Goal: Task Accomplishment & Management: Manage account settings

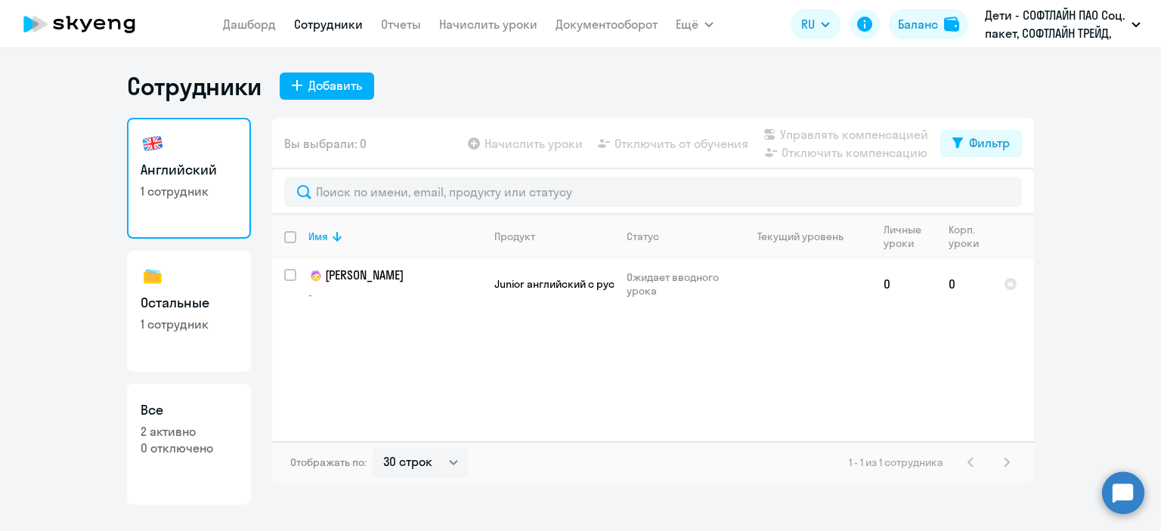
select select "30"
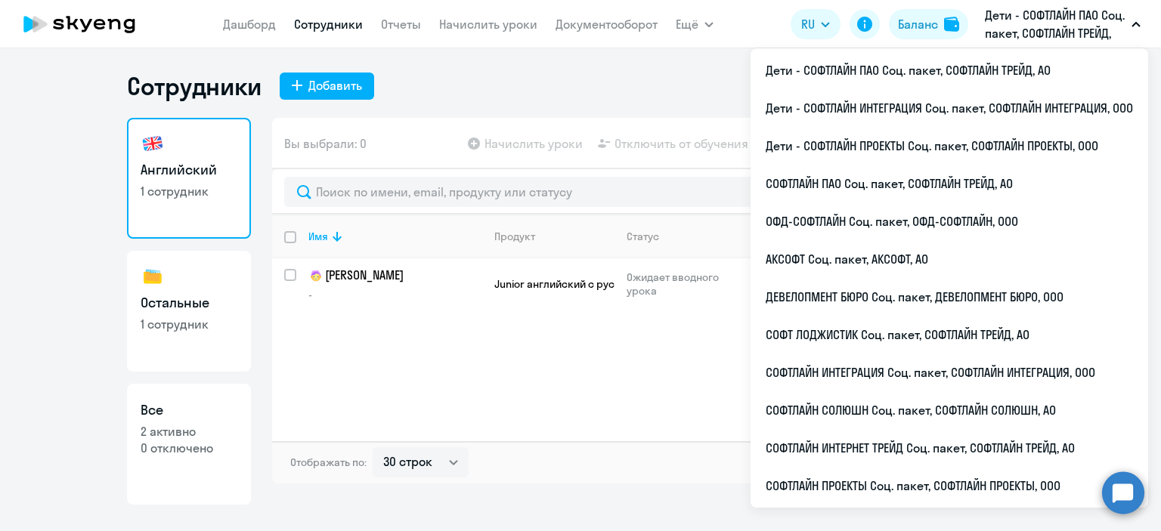
click at [1128, 24] on button "Дети - СОФТЛАЙН ПАО Соц. пакет, СОФТЛАЙН ТРЕЙД, АО" at bounding box center [1062, 24] width 171 height 36
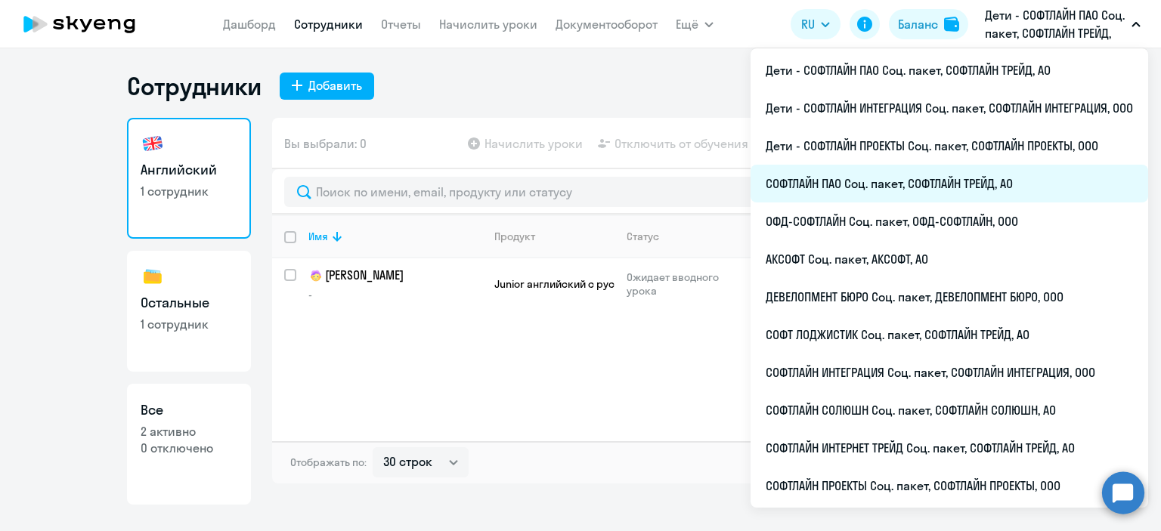
click at [859, 184] on li "СОФТЛАЙН ПАО Соц. пакет, СОФТЛАЙН ТРЕЙД, АО" at bounding box center [949, 184] width 398 height 38
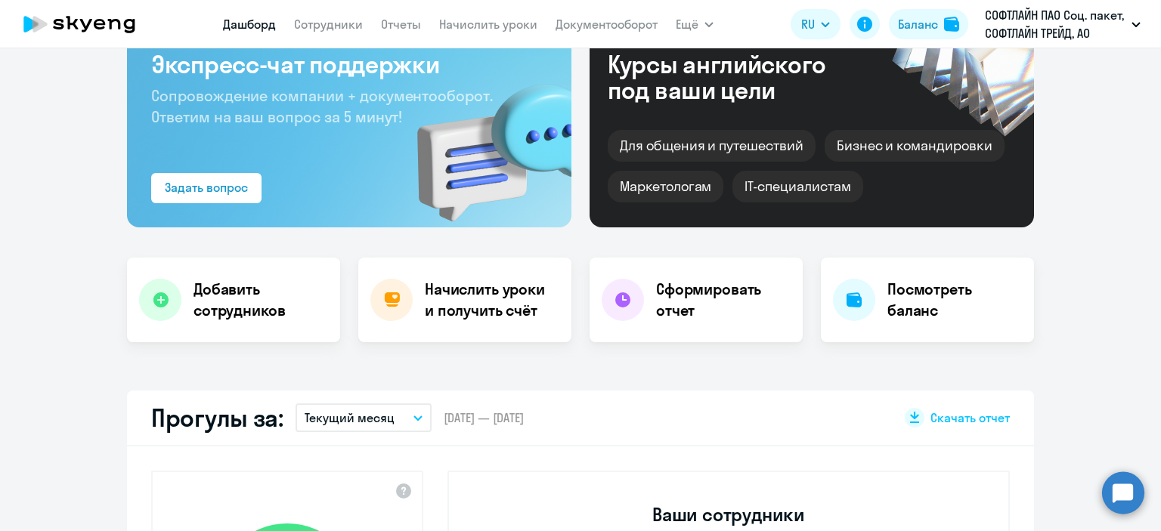
select select "30"
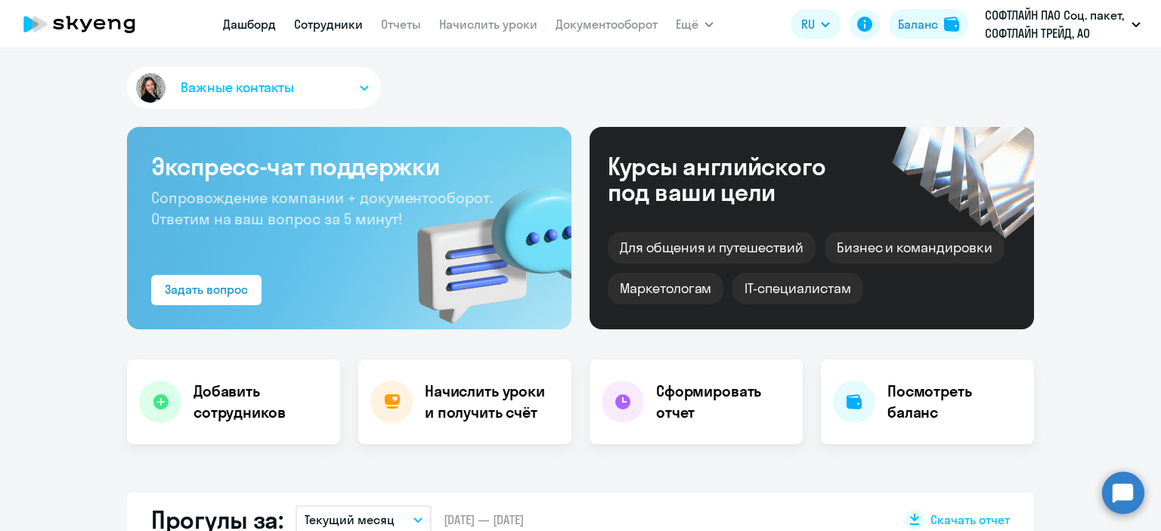
click at [317, 26] on link "Сотрудники" at bounding box center [328, 24] width 69 height 15
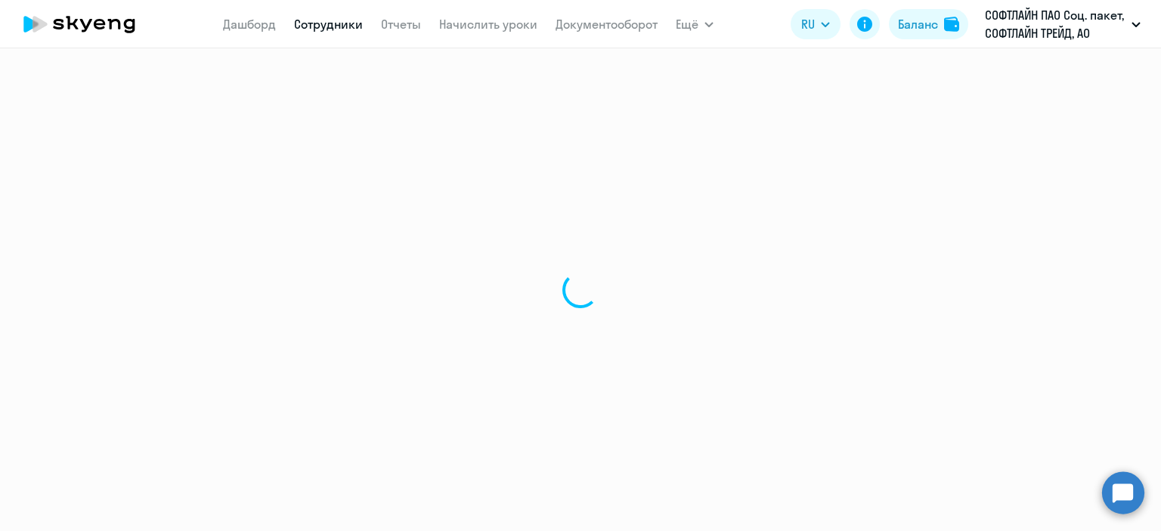
select select "30"
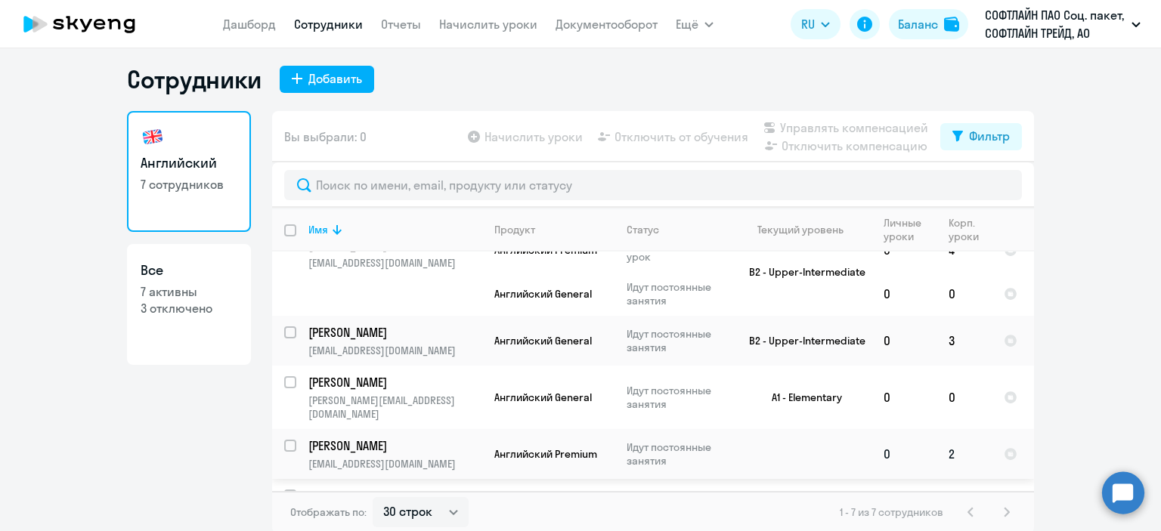
scroll to position [9, 0]
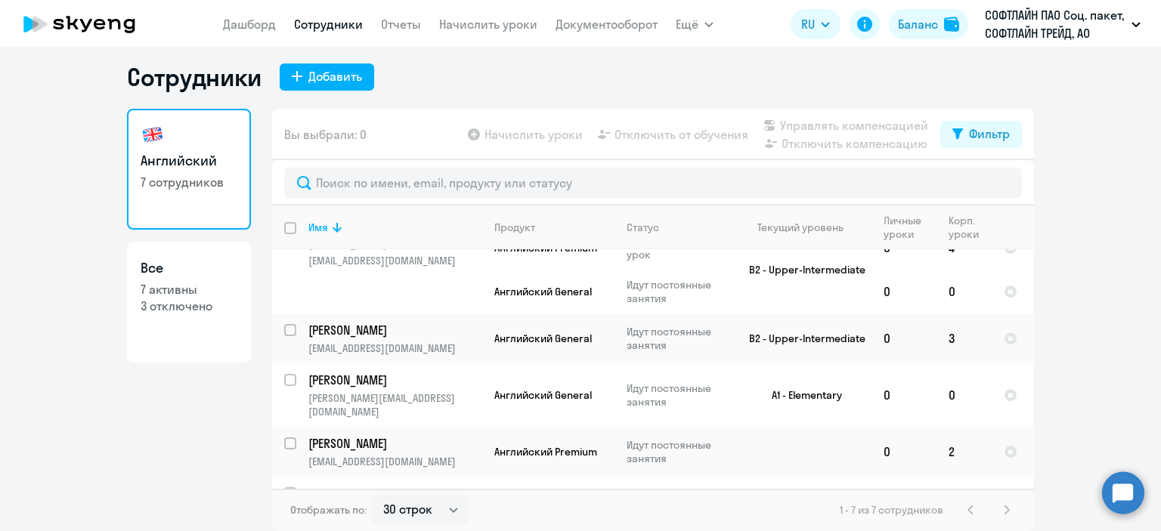
click at [472, 32] on app-menu-item-link "Начислить уроки" at bounding box center [488, 24] width 98 height 19
click at [470, 28] on link "Начислить уроки" at bounding box center [488, 24] width 98 height 15
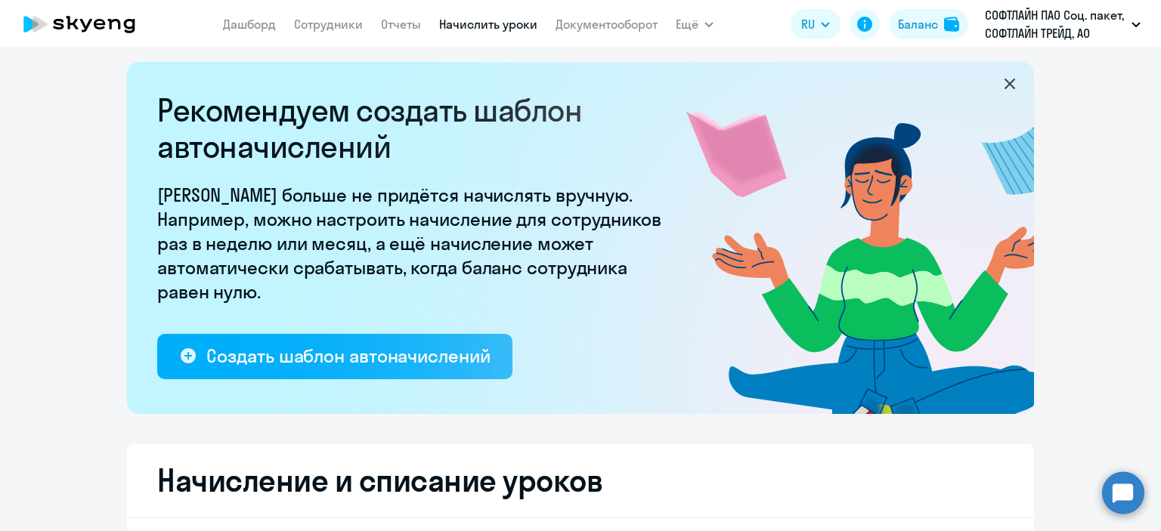
select select "10"
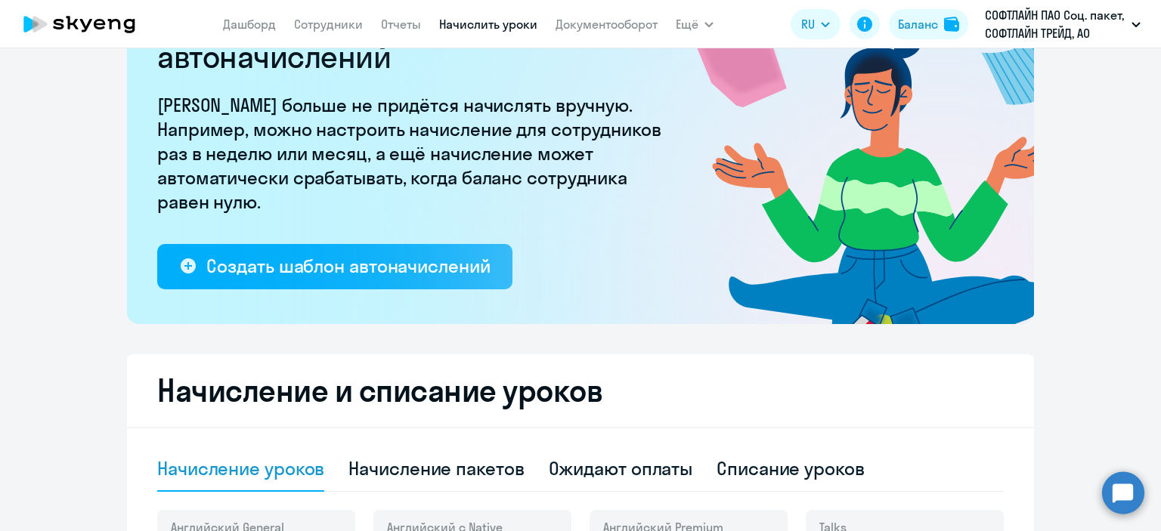
scroll to position [311, 0]
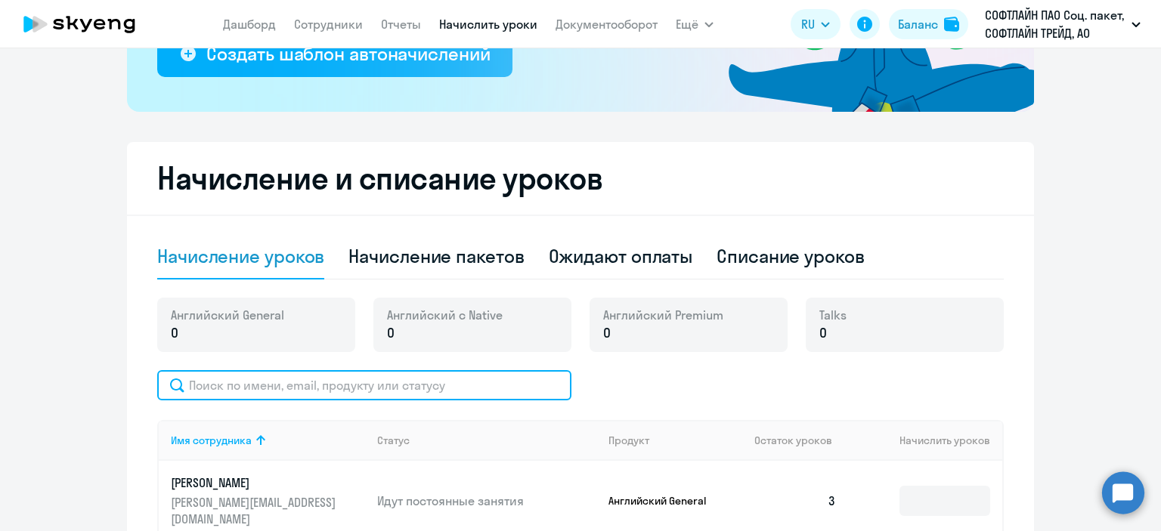
click at [437, 382] on input "text" at bounding box center [364, 385] width 414 height 30
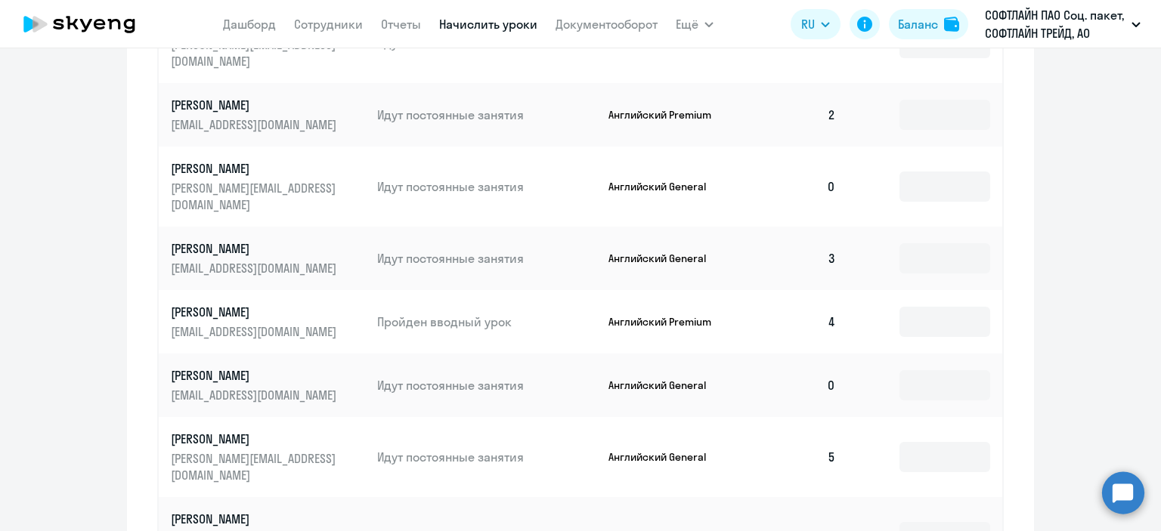
scroll to position [498, 0]
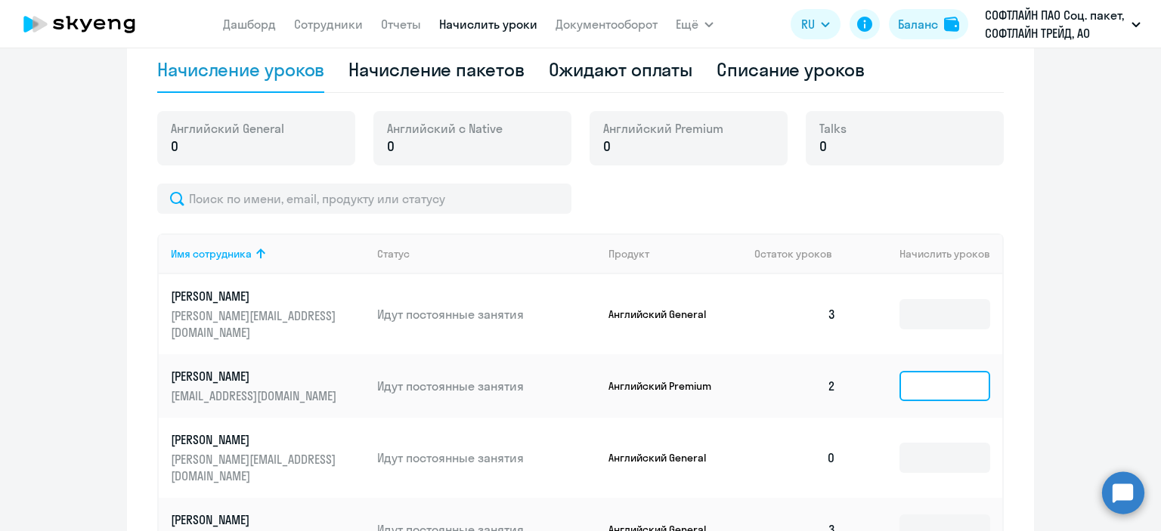
click at [920, 371] on input at bounding box center [944, 386] width 91 height 30
click at [469, 75] on div "Начисление пакетов" at bounding box center [435, 69] width 175 height 24
select select "10"
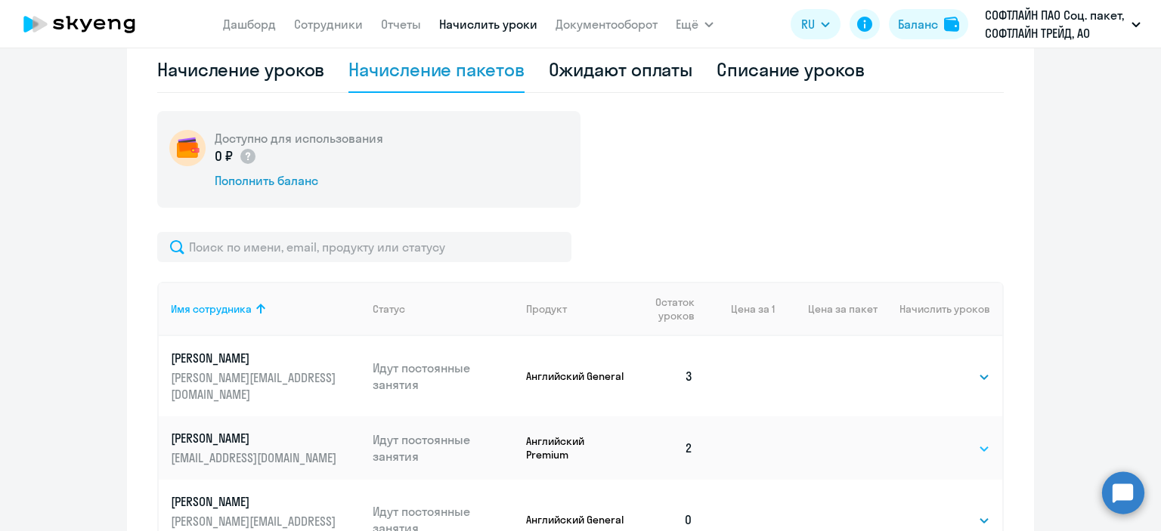
click at [979, 440] on select "Выбрать 8 16 32 64 128" at bounding box center [959, 449] width 62 height 18
select select "8"
click at [928, 440] on select "Выбрать 8 16 32 64 128" at bounding box center [959, 449] width 62 height 18
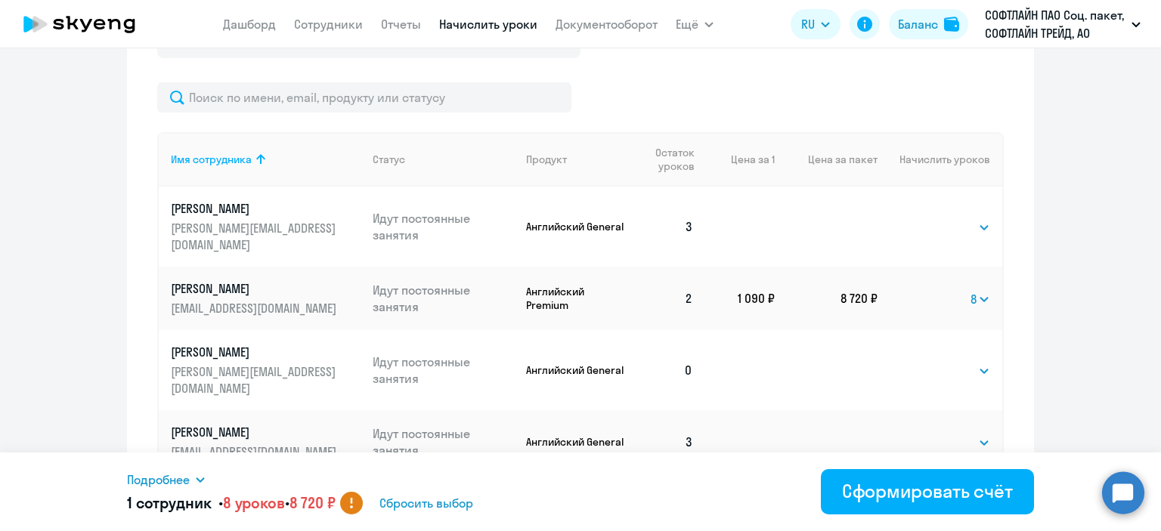
scroll to position [649, 0]
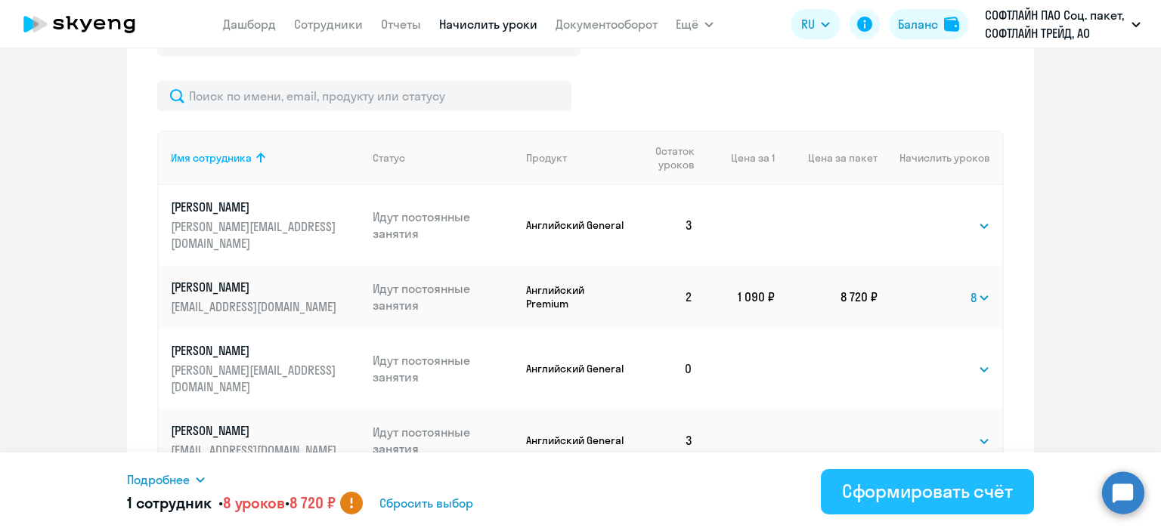
click at [927, 495] on div "Сформировать счёт" at bounding box center [927, 491] width 171 height 24
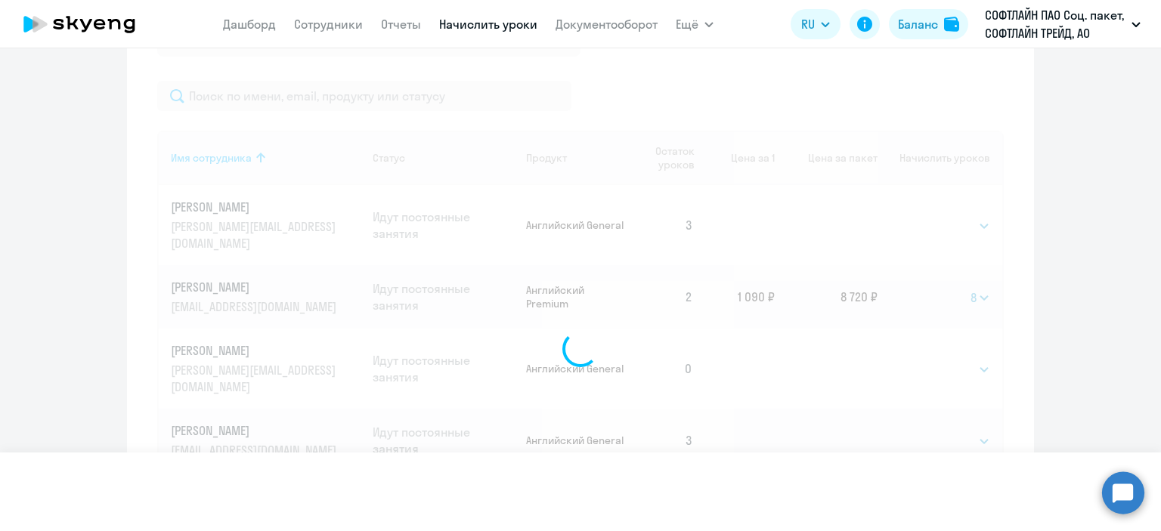
select select
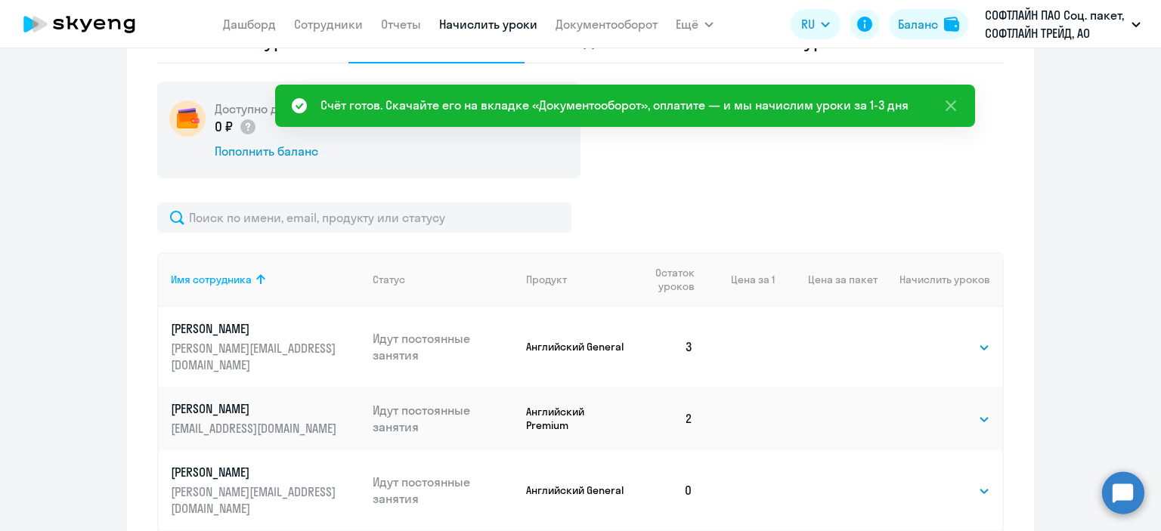
scroll to position [347, 0]
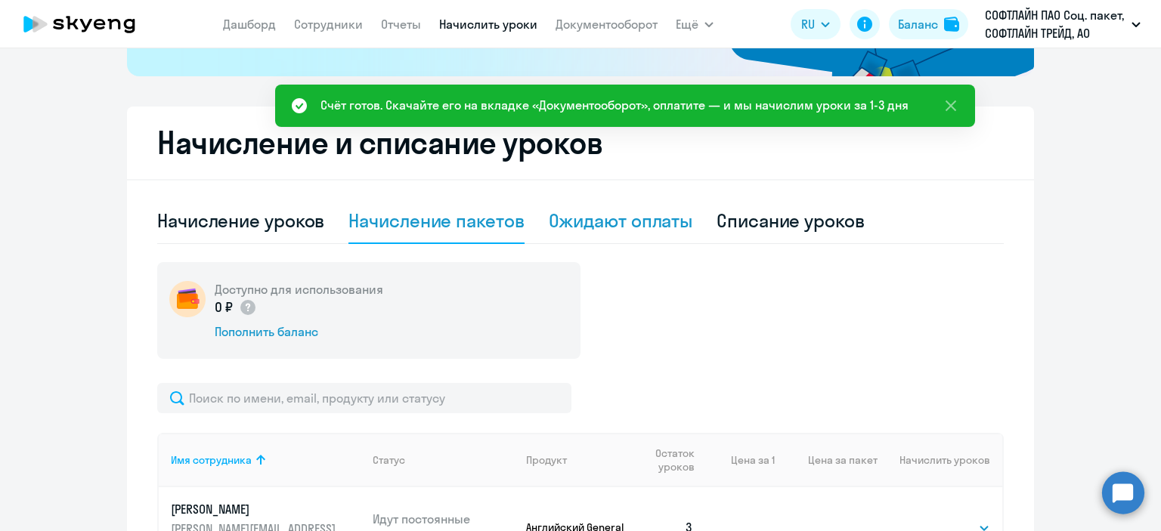
click at [608, 225] on div "Ожидают оплаты" at bounding box center [621, 221] width 144 height 24
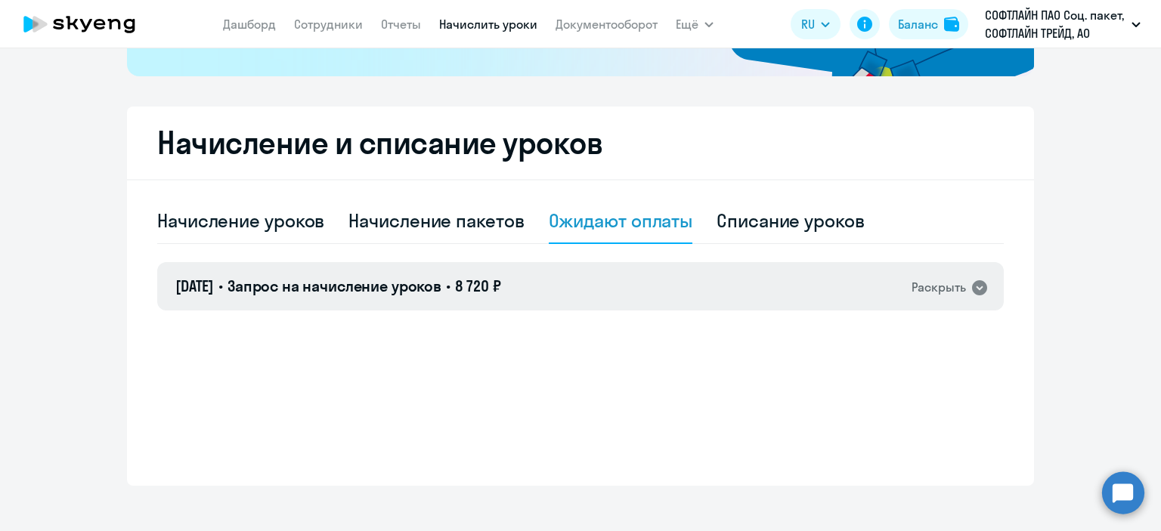
click at [972, 290] on icon at bounding box center [979, 287] width 15 height 15
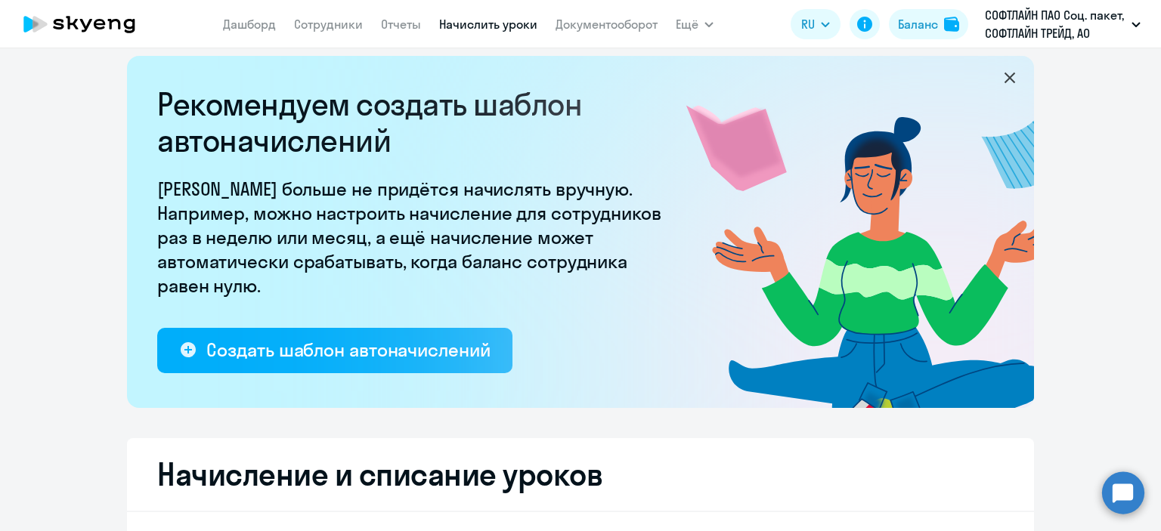
scroll to position [0, 0]
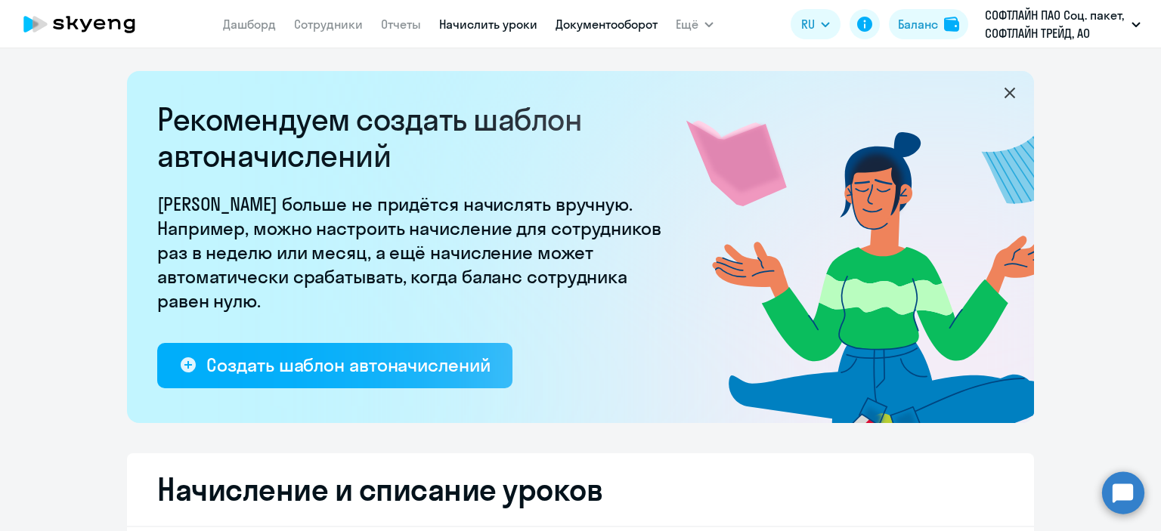
click at [617, 26] on link "Документооборот" at bounding box center [606, 24] width 102 height 15
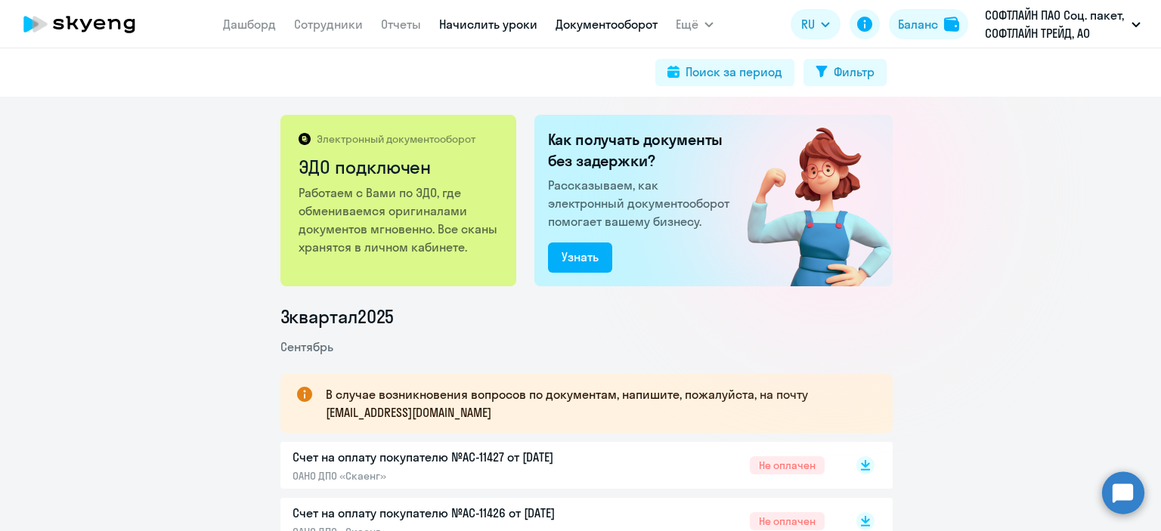
click at [496, 23] on link "Начислить уроки" at bounding box center [488, 24] width 98 height 15
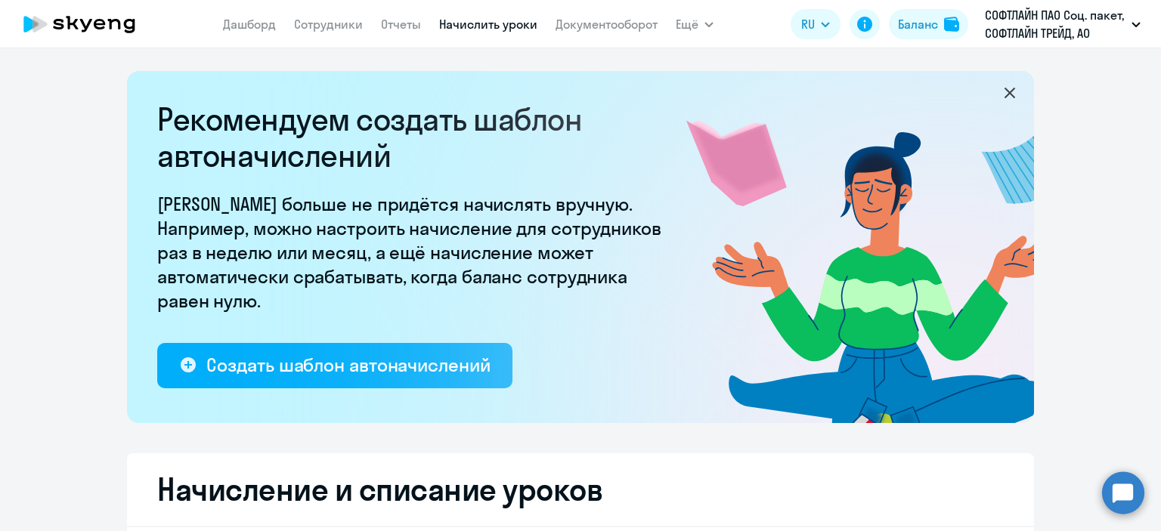
select select "10"
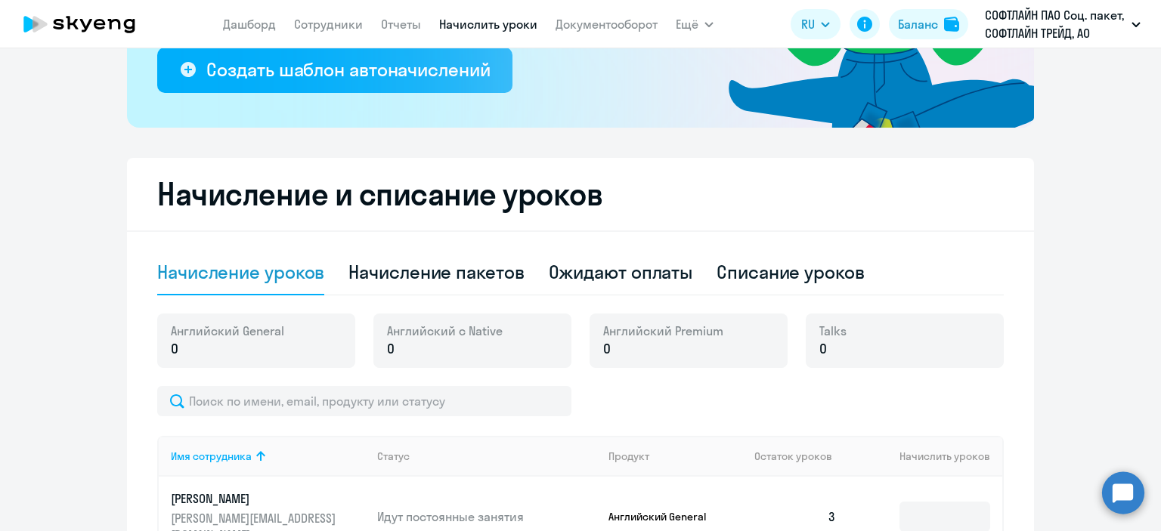
scroll to position [302, 0]
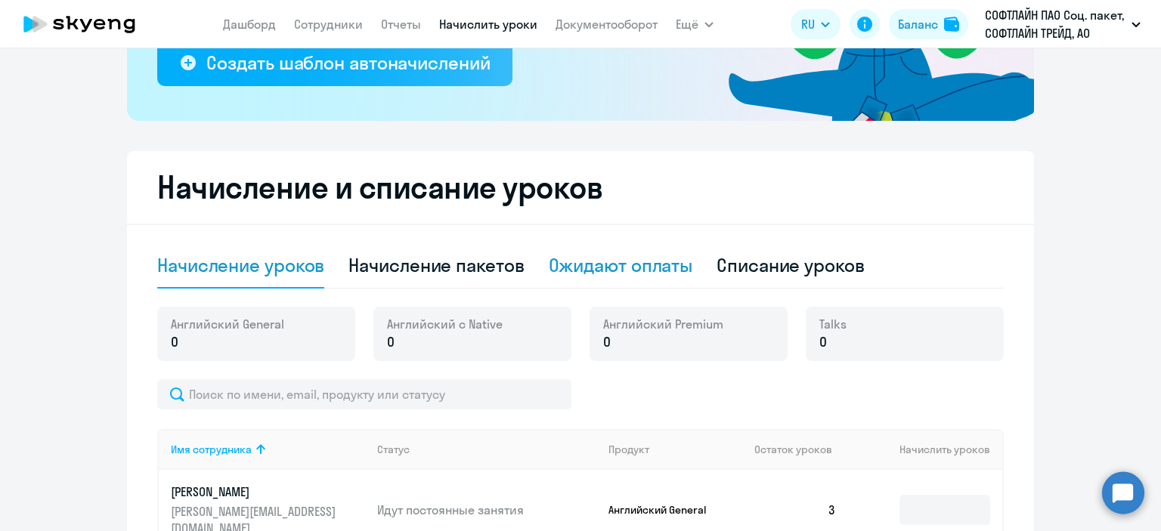
click at [617, 259] on div "Ожидают оплаты" at bounding box center [621, 265] width 144 height 24
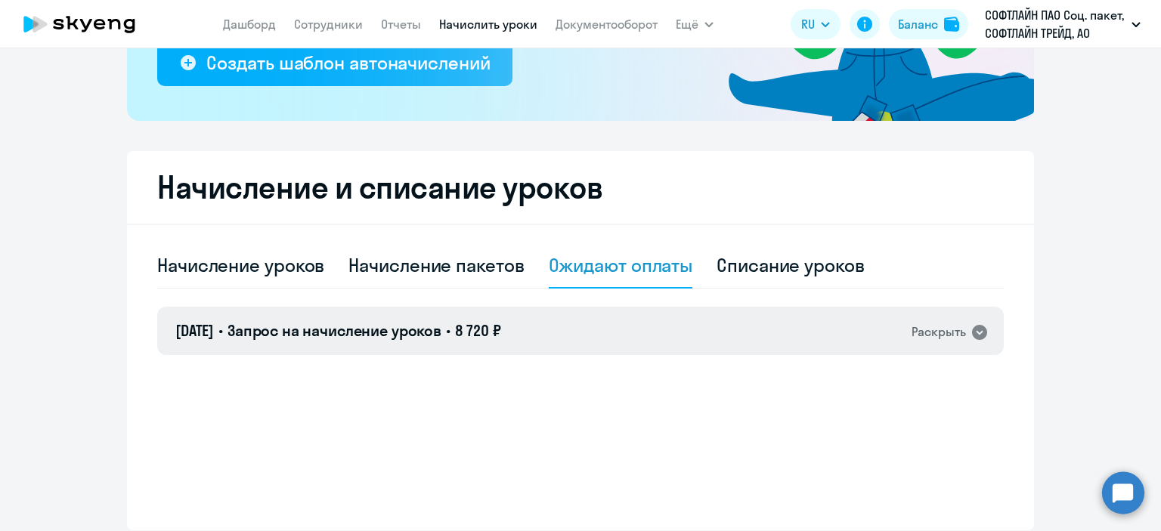
click at [976, 334] on icon at bounding box center [979, 332] width 15 height 15
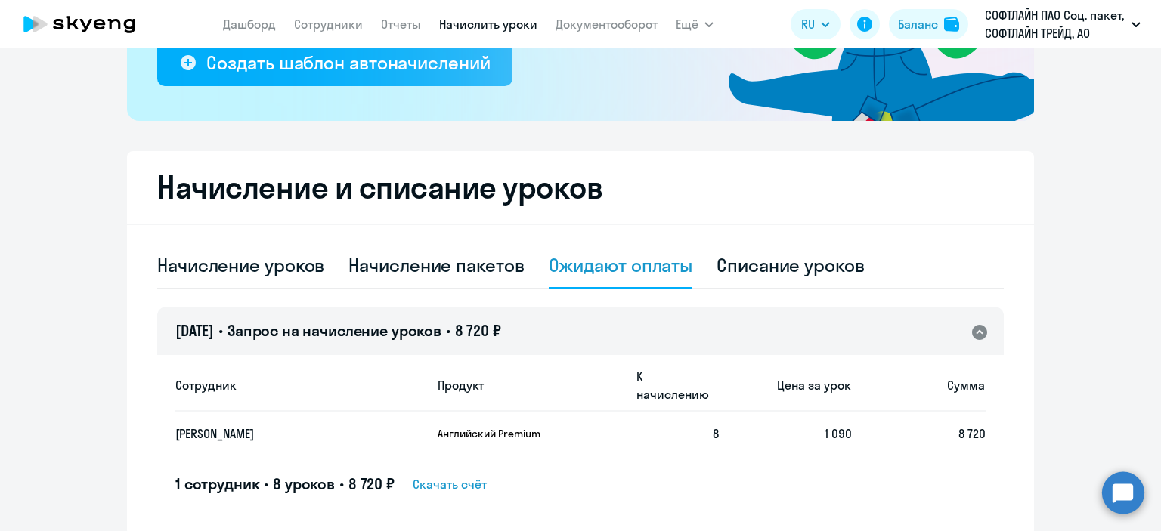
click at [444, 475] on span "Скачать счёт" at bounding box center [450, 484] width 74 height 18
